Goal: Check status: Check status

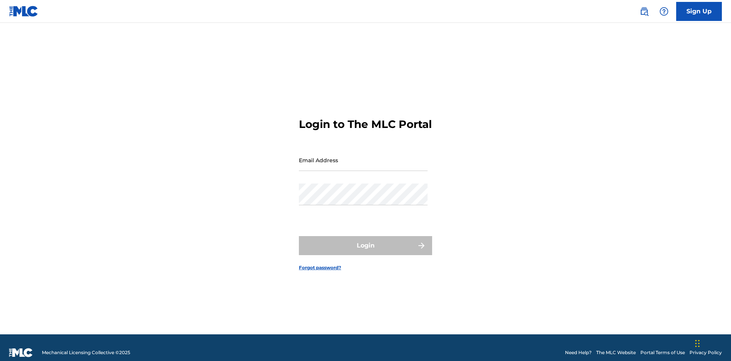
scroll to position [10, 0]
click at [363, 156] on input "Email Address" at bounding box center [363, 160] width 129 height 22
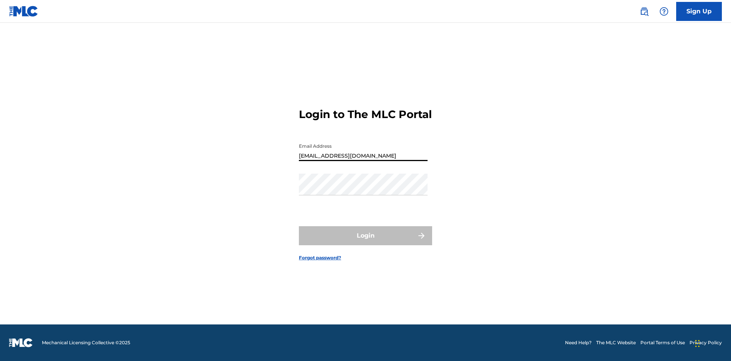
type input "[EMAIL_ADDRESS][DOMAIN_NAME]"
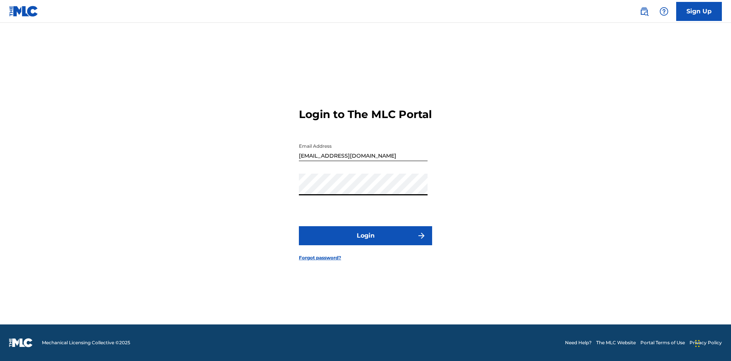
click at [366, 242] on button "Login" at bounding box center [365, 235] width 133 height 19
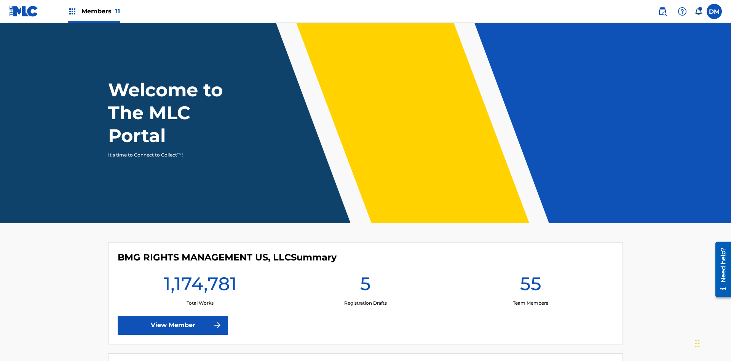
scroll to position [33, 0]
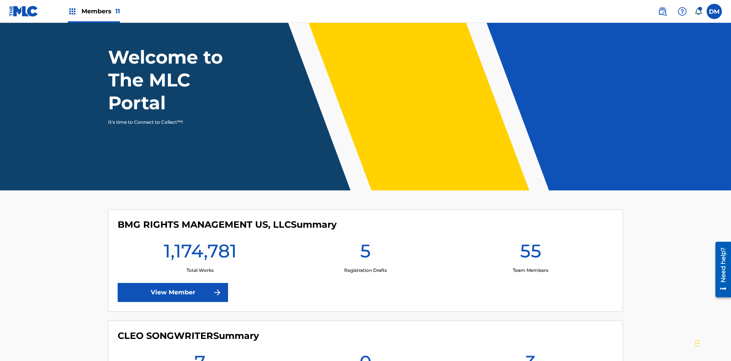
click at [94, 11] on span "Members 11" at bounding box center [100, 11] width 38 height 9
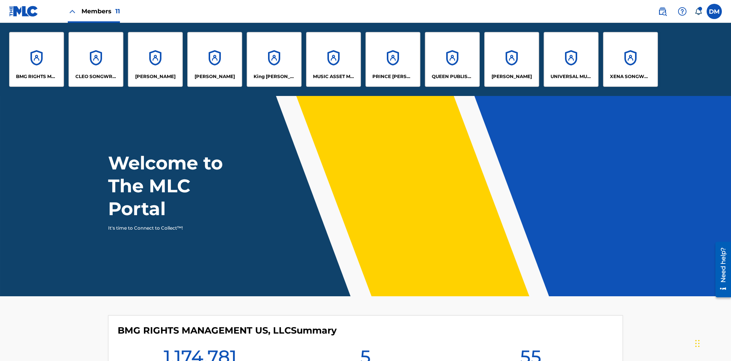
click at [274, 77] on p "King [PERSON_NAME]" at bounding box center [275, 76] width 42 height 7
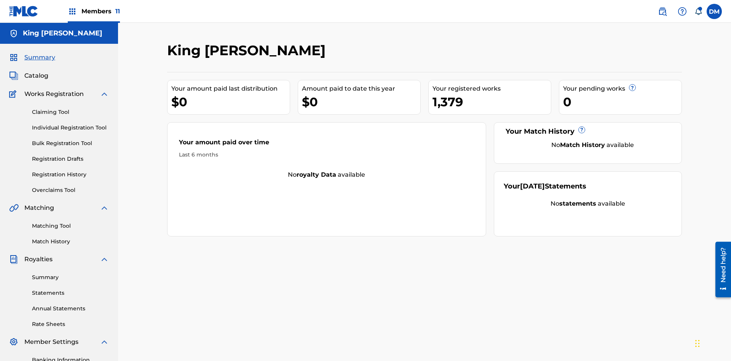
click at [70, 186] on link "Overclaims Tool" at bounding box center [70, 190] width 77 height 8
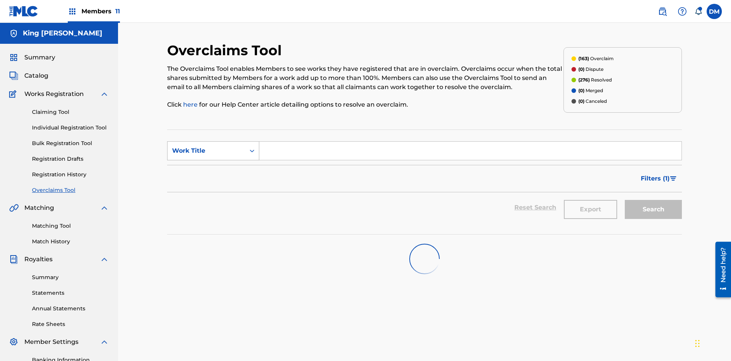
click at [206, 146] on div "Work Title" at bounding box center [206, 150] width 69 height 9
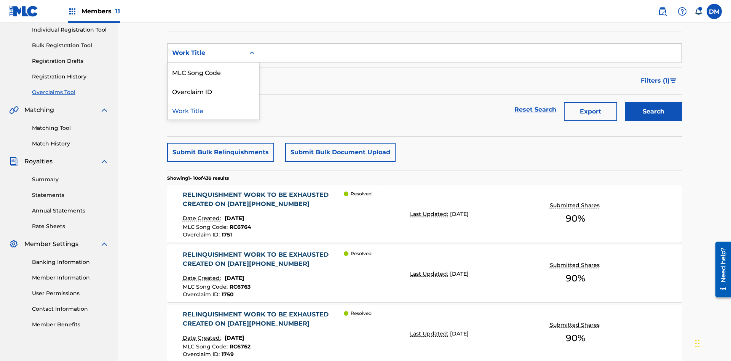
click at [213, 91] on div "Overclaim ID" at bounding box center [213, 90] width 91 height 19
click at [470, 55] on input "Search Form" at bounding box center [470, 53] width 422 height 18
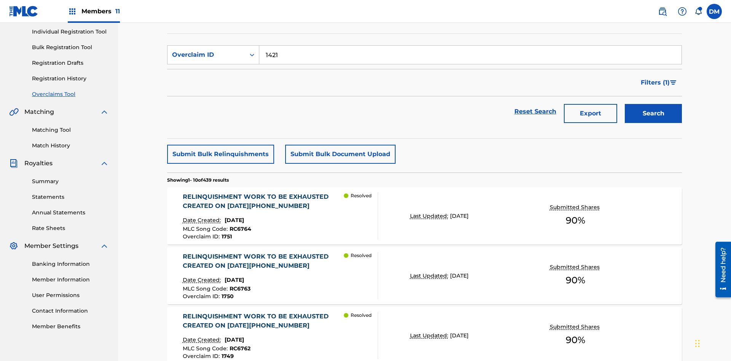
type input "1421"
click at [653, 104] on button "Search" at bounding box center [653, 113] width 57 height 19
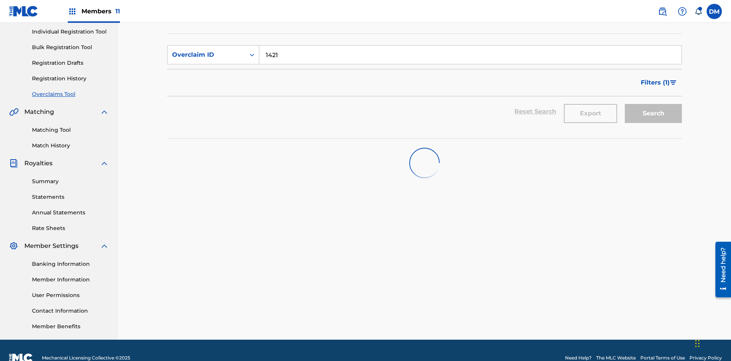
scroll to position [111, 0]
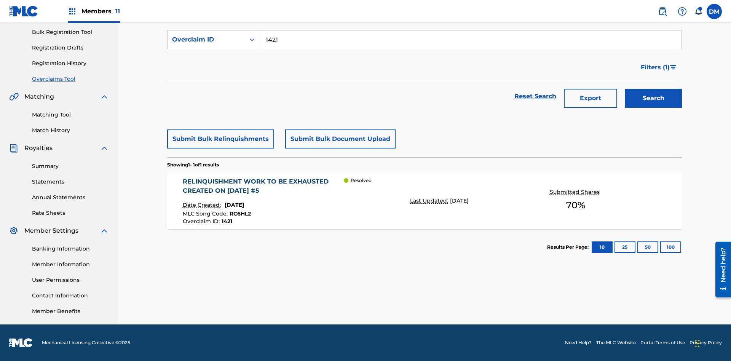
click at [425, 201] on p "Last Updated:" at bounding box center [430, 201] width 40 height 8
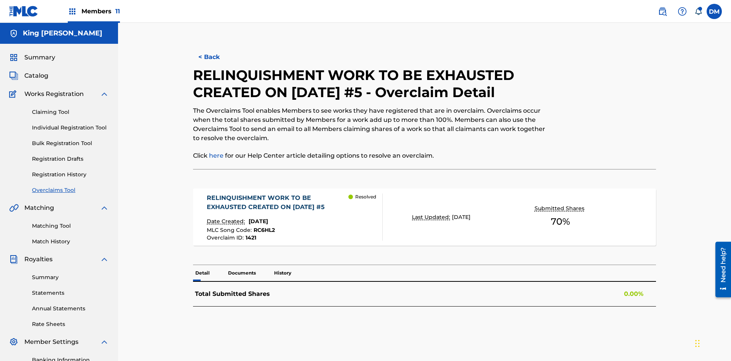
click at [241, 265] on p "Documents" at bounding box center [242, 273] width 32 height 16
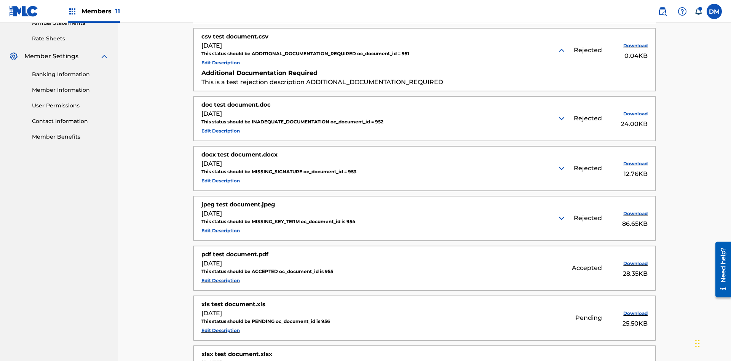
click at [562, 114] on img at bounding box center [561, 118] width 9 height 9
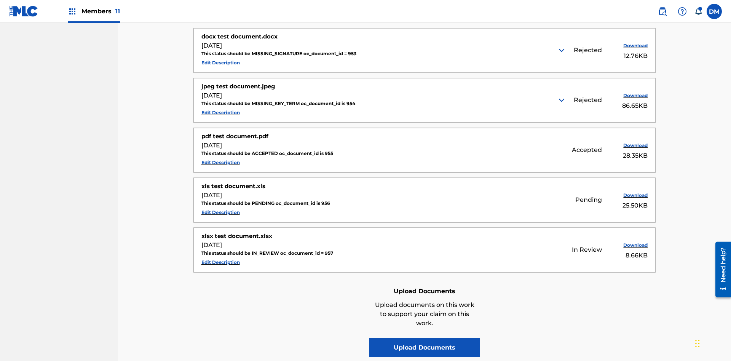
click at [562, 50] on img at bounding box center [561, 50] width 9 height 9
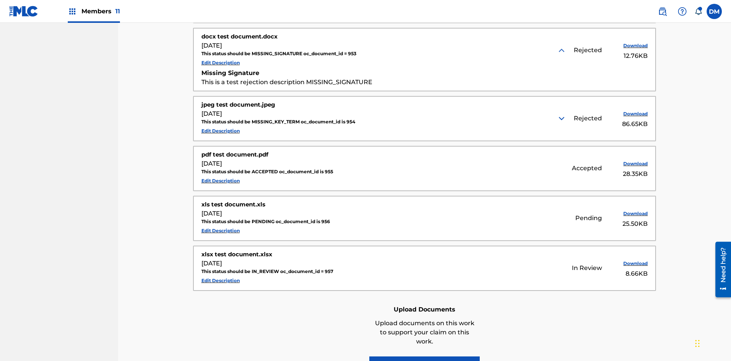
click at [562, 114] on img at bounding box center [561, 118] width 9 height 9
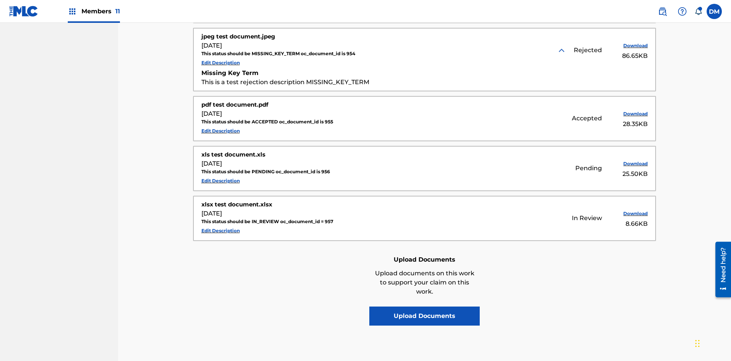
scroll to position [272, 0]
